Goal: Information Seeking & Learning: Learn about a topic

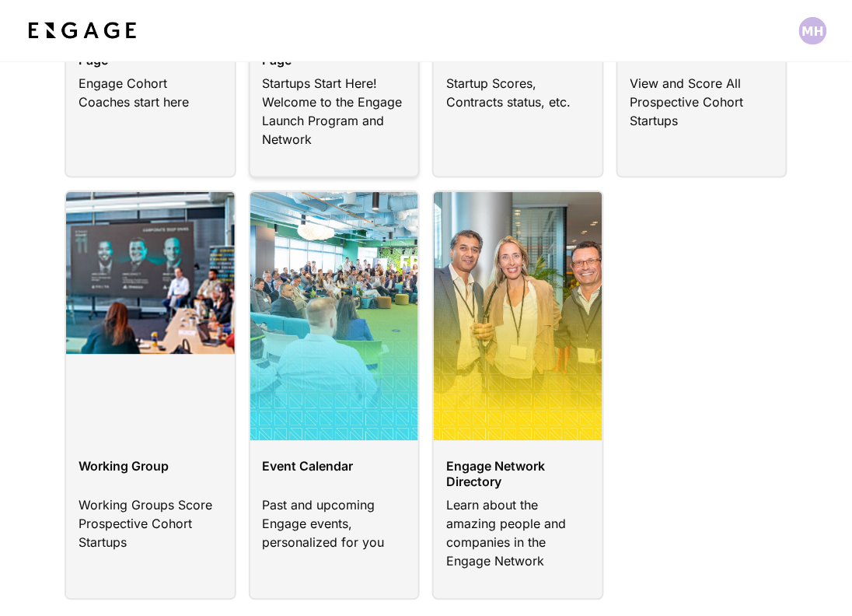
scroll to position [410, 0]
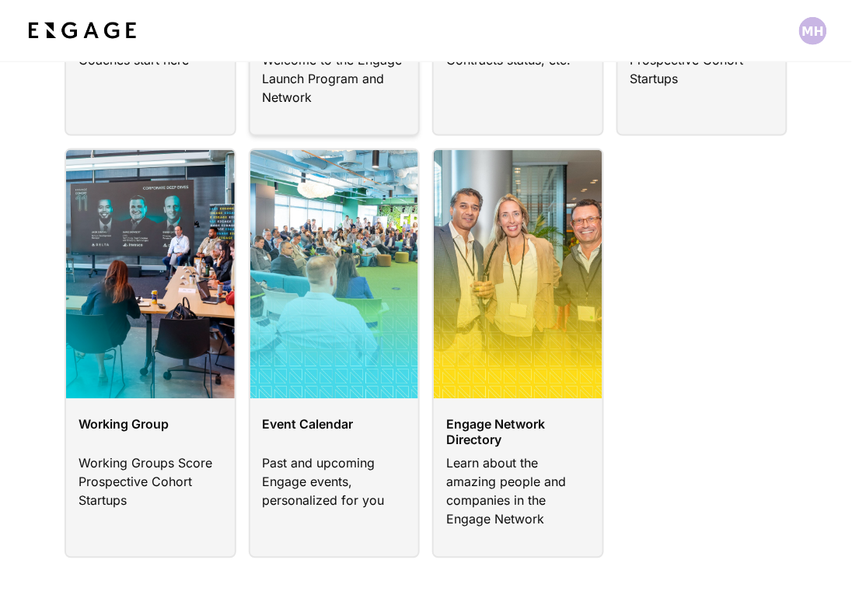
click at [290, 429] on link at bounding box center [335, 353] width 172 height 409
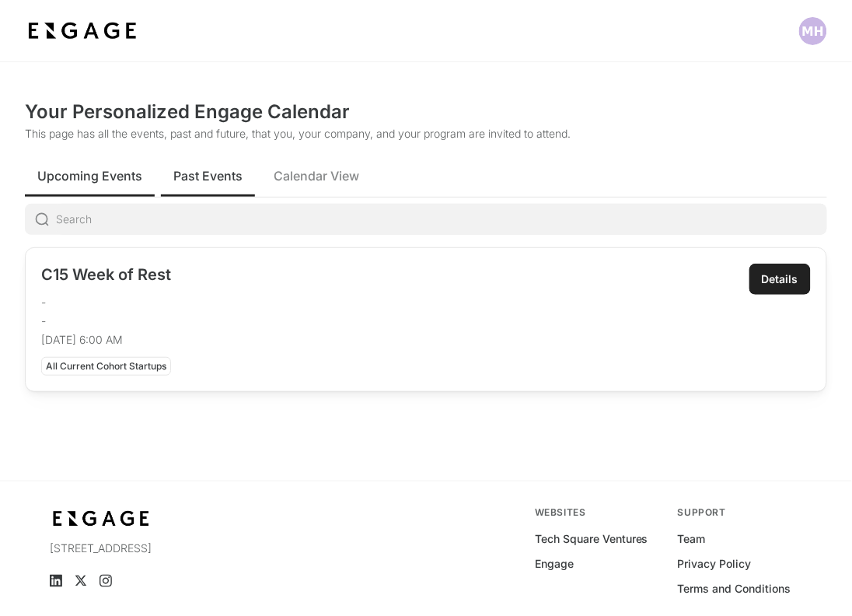
click at [196, 181] on span "Past Events" at bounding box center [207, 175] width 69 height 19
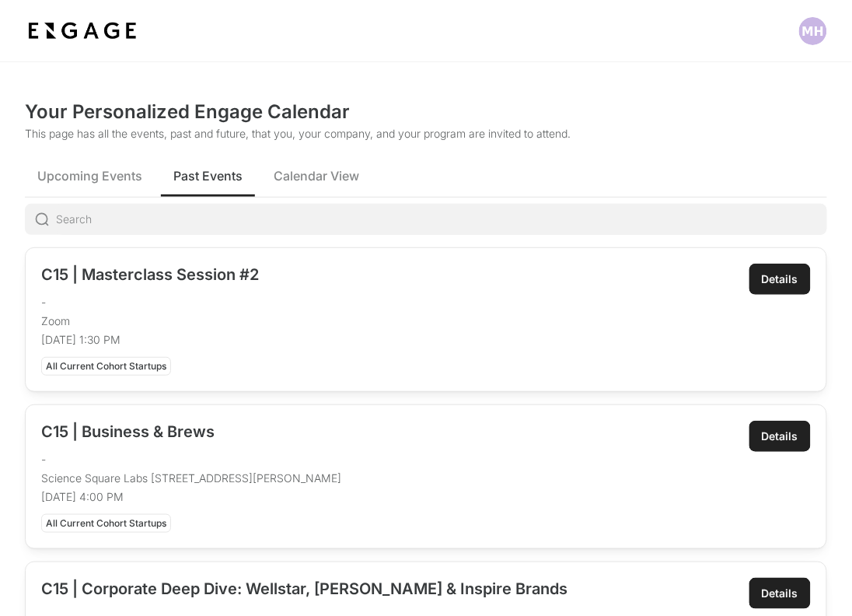
click at [793, 278] on div "Details" at bounding box center [780, 279] width 37 height 16
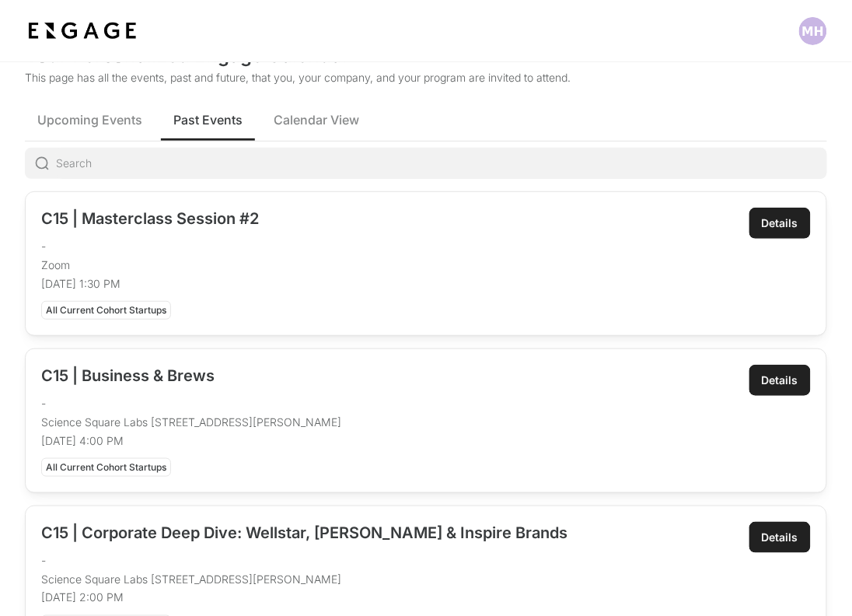
scroll to position [58, 0]
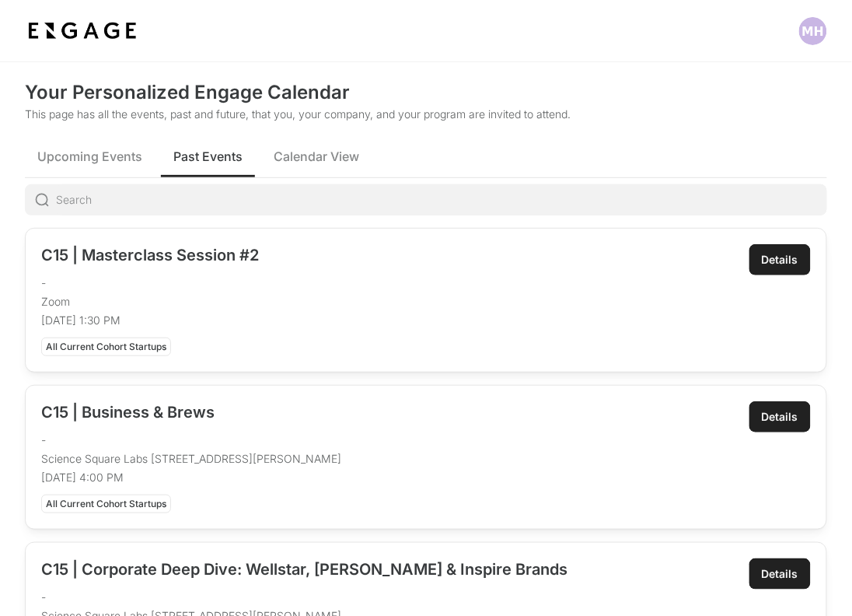
scroll to position [16, 0]
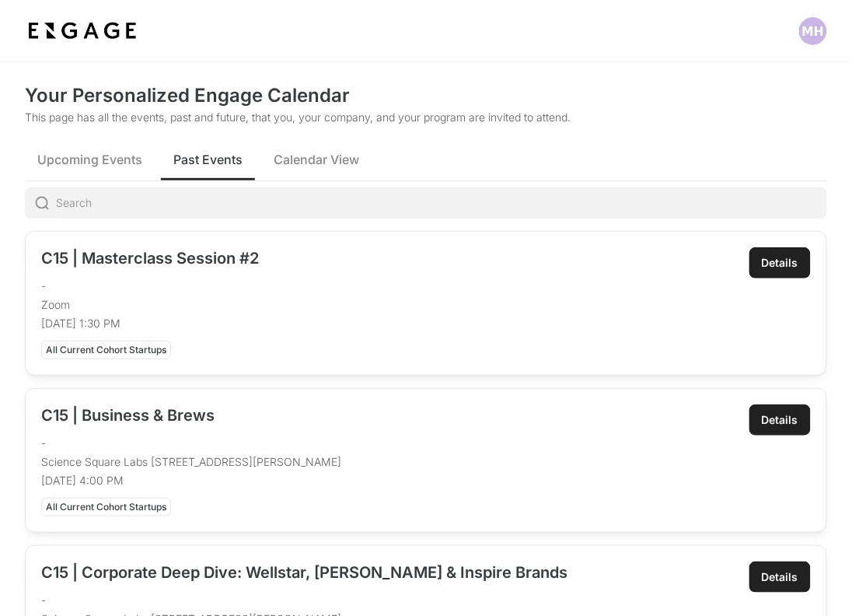
click at [772, 265] on div "Details" at bounding box center [780, 263] width 37 height 16
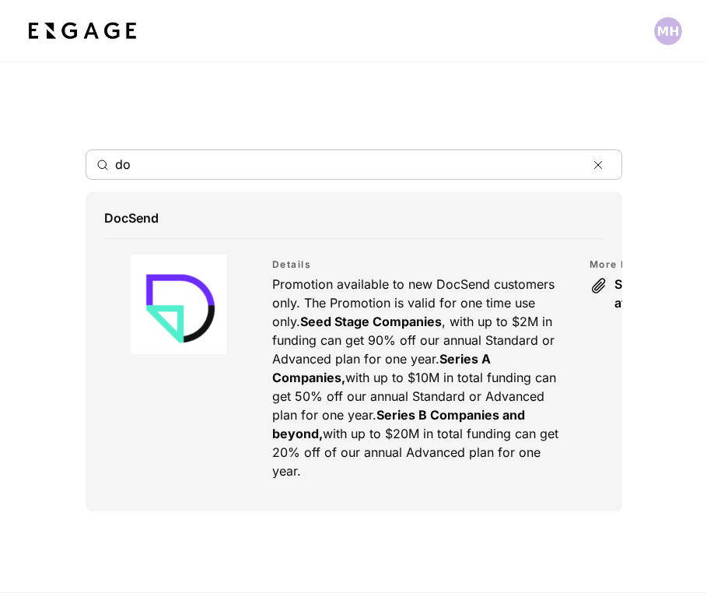
scroll to position [96, 0]
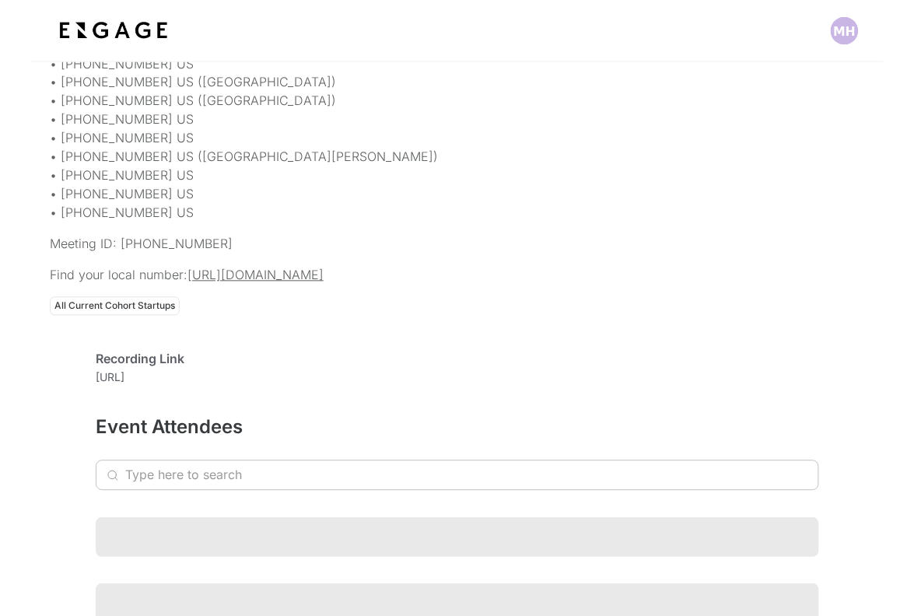
scroll to position [330, 0]
